Goal: Task Accomplishment & Management: Manage account settings

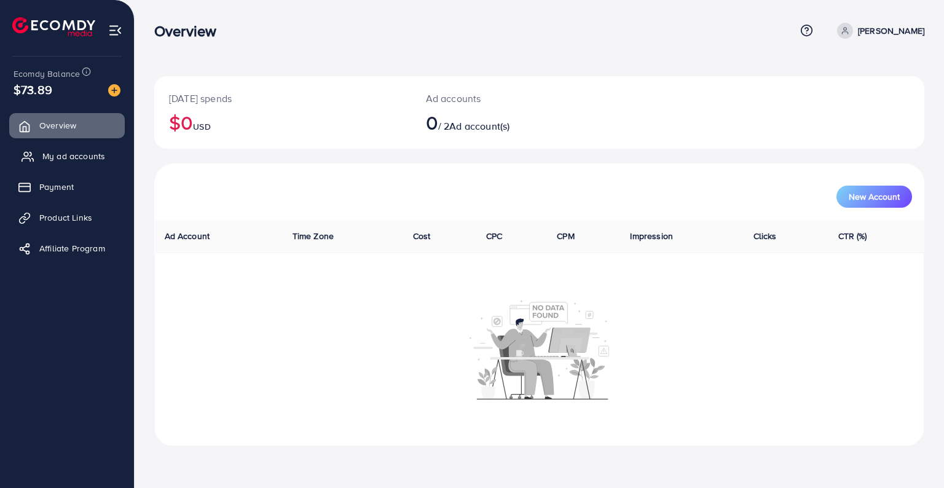
click at [85, 163] on link "My ad accounts" at bounding box center [67, 156] width 116 height 25
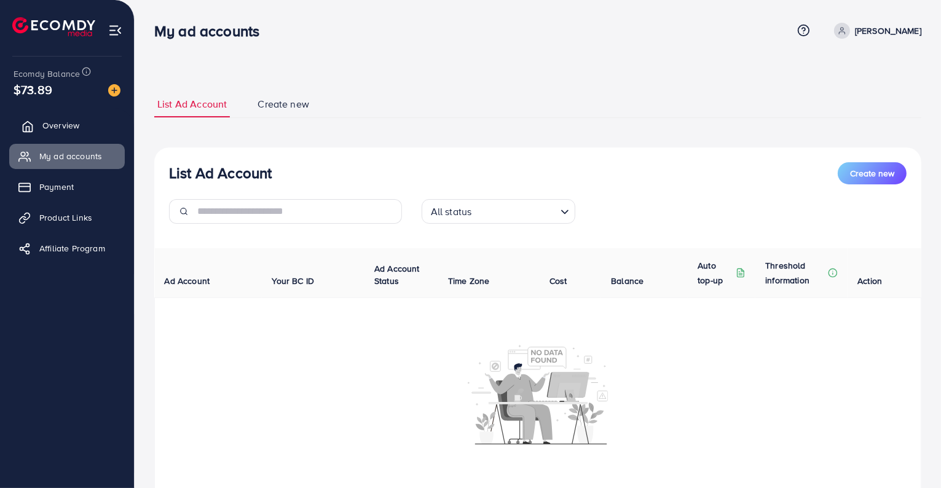
click at [65, 131] on span "Overview" at bounding box center [60, 125] width 37 height 12
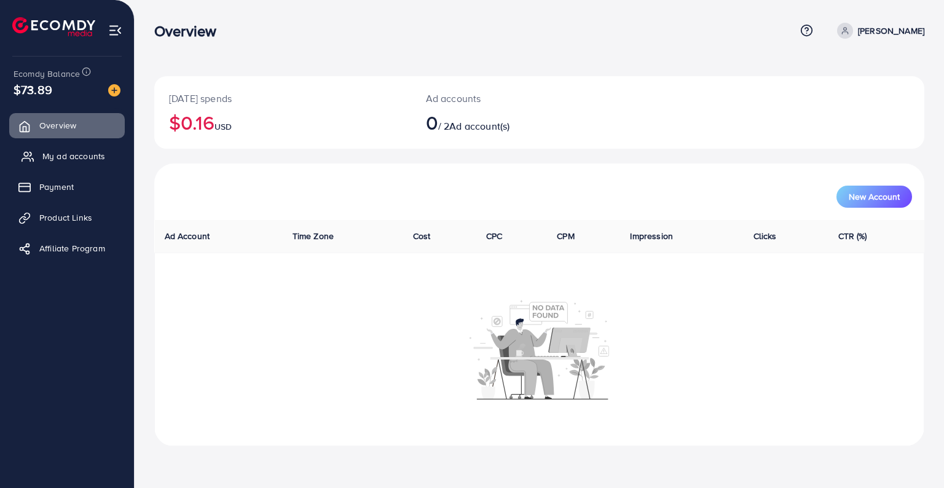
click at [95, 154] on span "My ad accounts" at bounding box center [73, 156] width 63 height 12
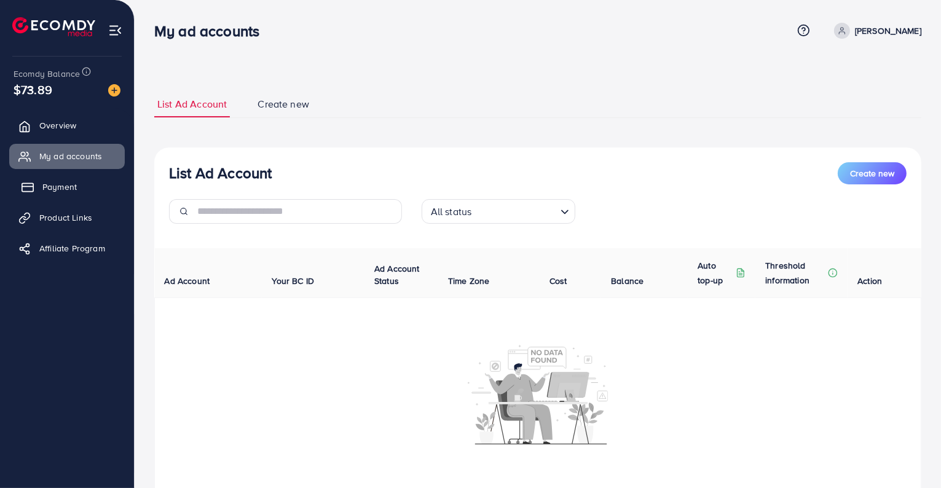
click at [80, 186] on link "Payment" at bounding box center [67, 187] width 116 height 25
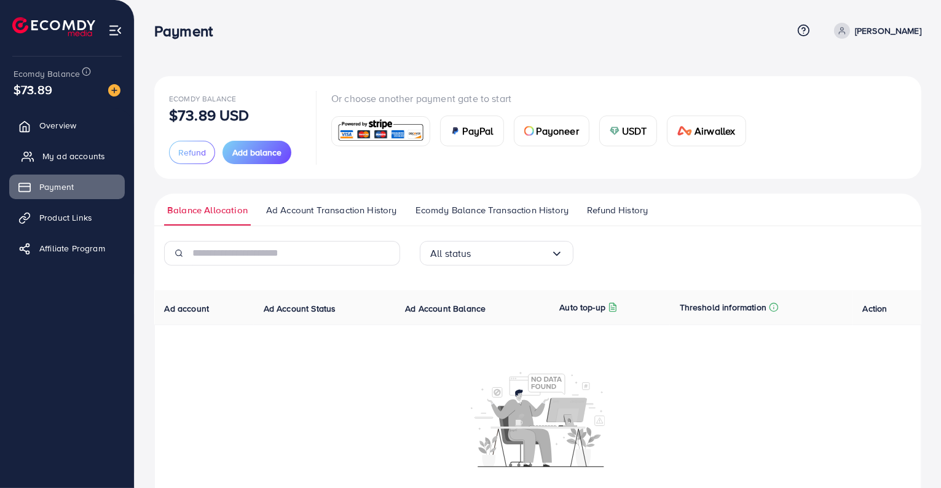
click at [81, 163] on link "My ad accounts" at bounding box center [67, 156] width 116 height 25
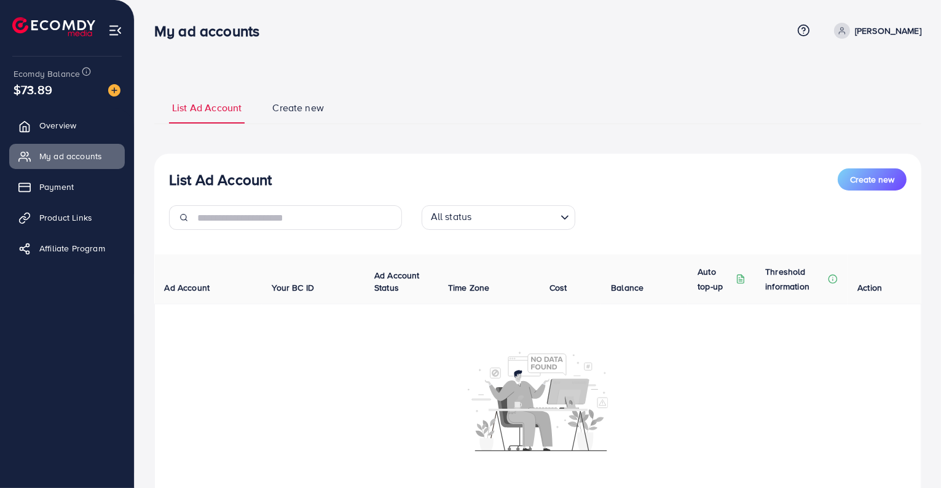
click at [855, 23] on p "[PERSON_NAME]" at bounding box center [888, 30] width 66 height 15
click at [879, 186] on button "Create new" at bounding box center [872, 179] width 69 height 22
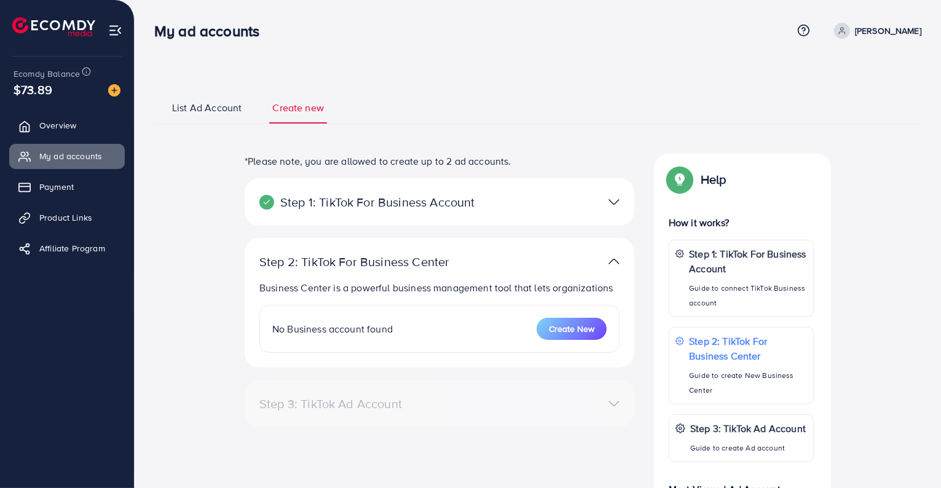
click at [212, 109] on span "List Ad Account" at bounding box center [206, 108] width 69 height 14
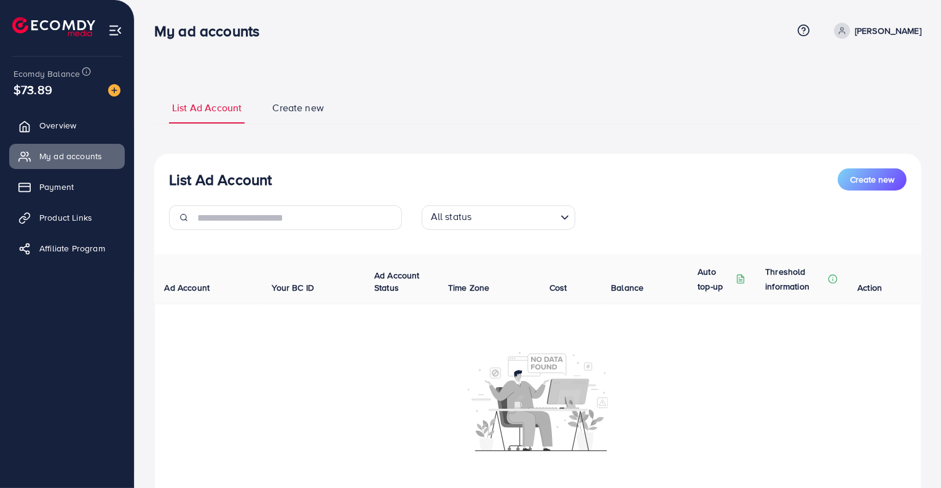
click at [484, 207] on div "All status" at bounding box center [491, 217] width 131 height 22
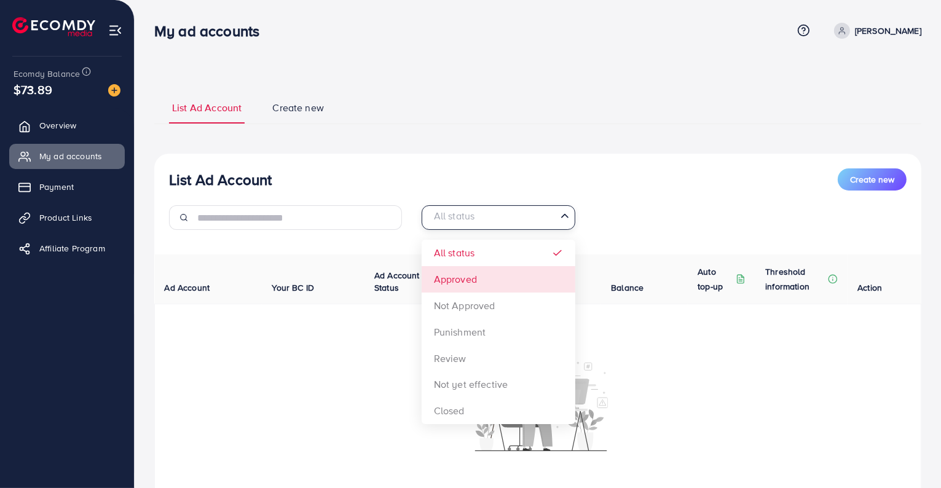
click at [472, 279] on div "List Ad Account Create new All status Loading... All status Approved Not Approv…" at bounding box center [537, 333] width 767 height 358
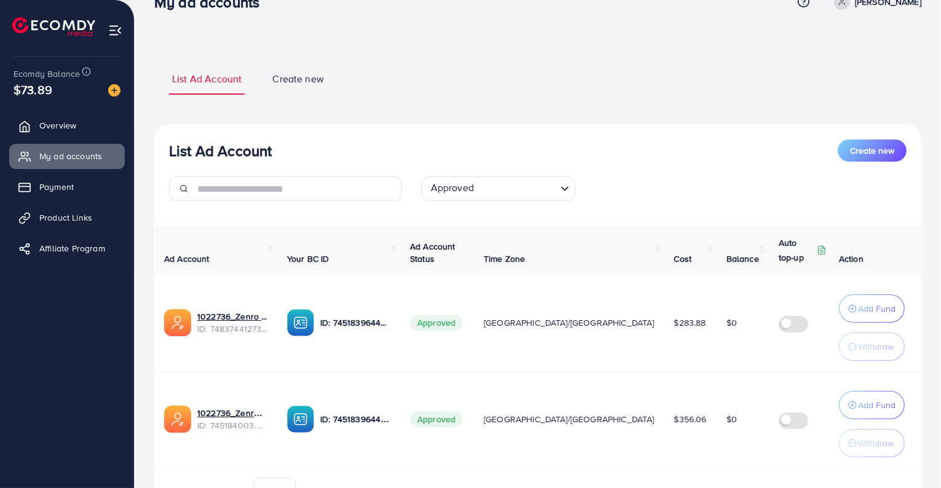
scroll to position [33, 0]
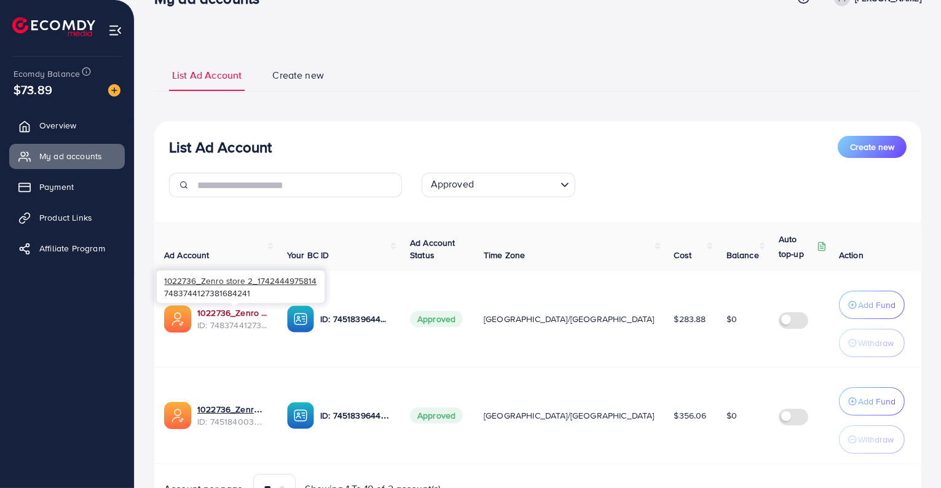
click at [234, 312] on link "1022736_Zenro store 2_1742444975814" at bounding box center [232, 313] width 70 height 12
click at [871, 312] on button "Add Fund" at bounding box center [872, 305] width 66 height 28
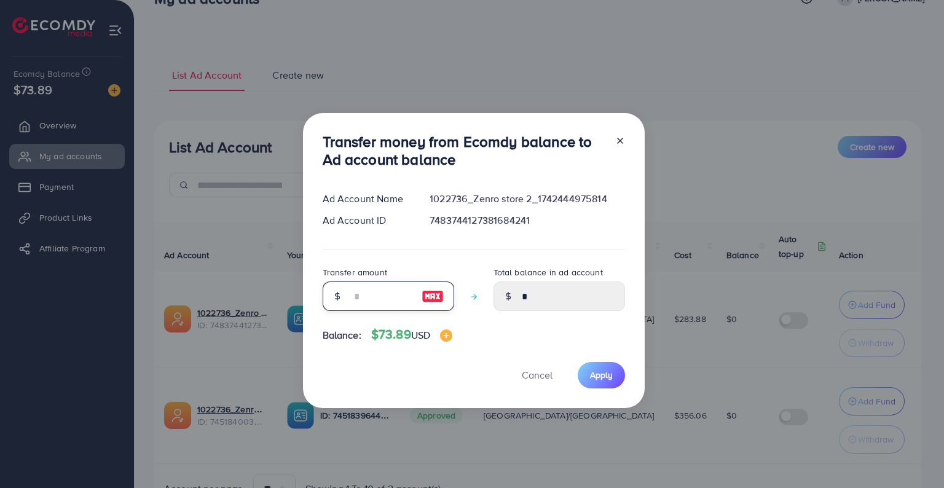
click at [369, 295] on input "number" at bounding box center [381, 295] width 61 height 29
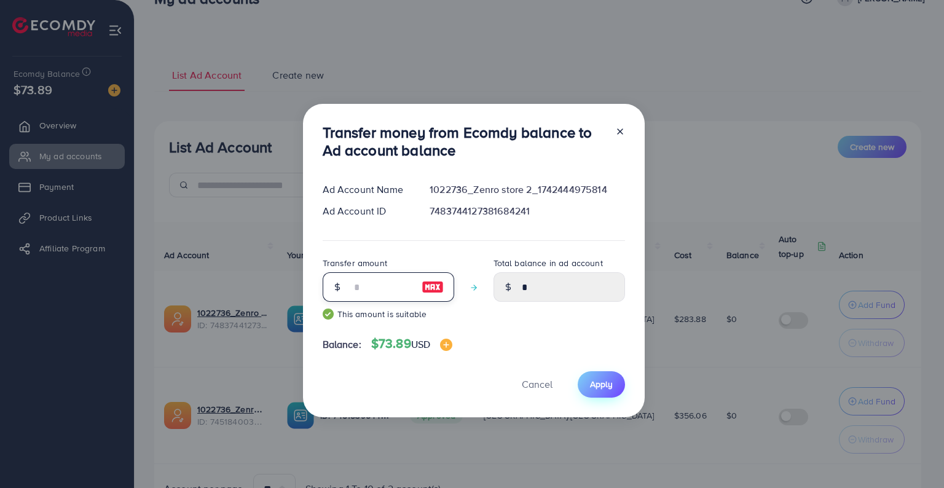
type input "**"
click at [597, 388] on span "Apply" at bounding box center [601, 384] width 23 height 12
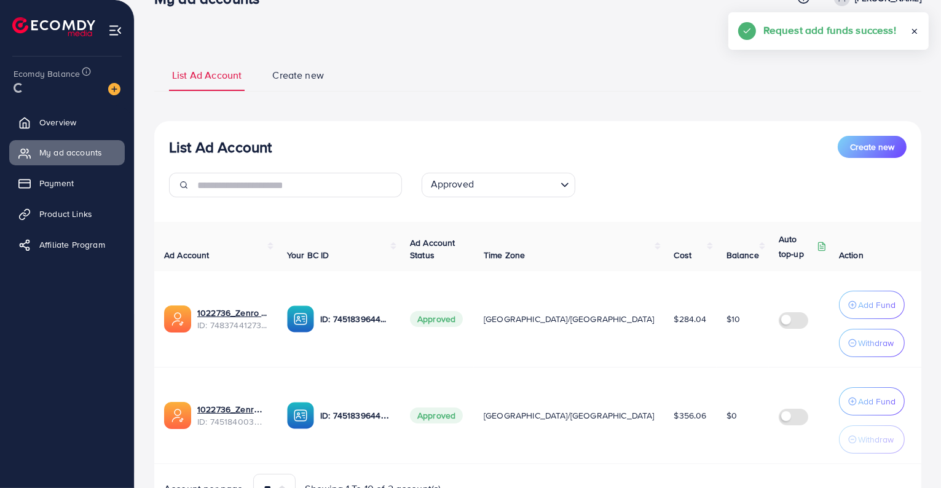
click at [67, 127] on span "Overview" at bounding box center [57, 122] width 37 height 12
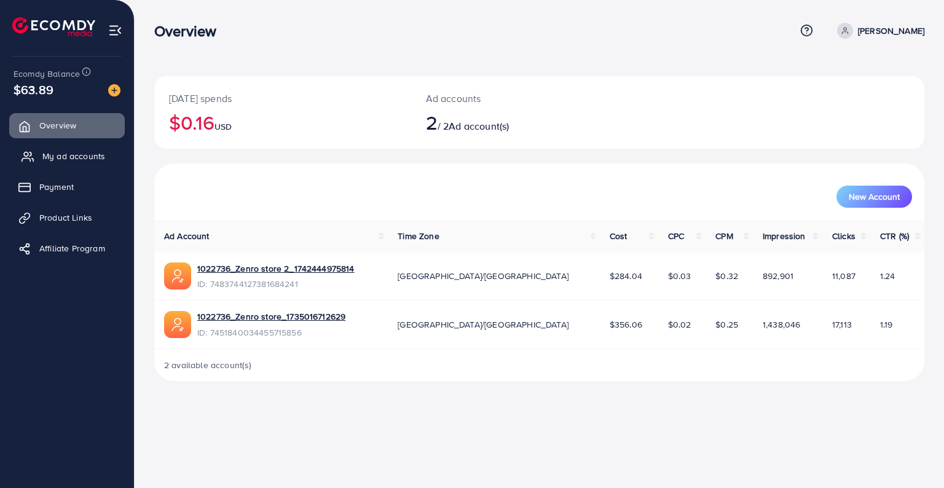
click at [42, 156] on span "My ad accounts" at bounding box center [73, 156] width 63 height 12
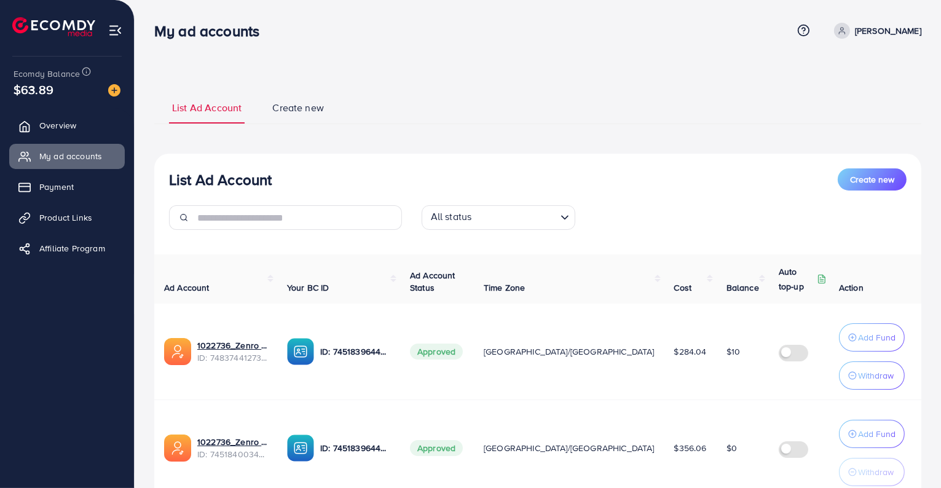
scroll to position [31, 0]
